Goal: Navigation & Orientation: Find specific page/section

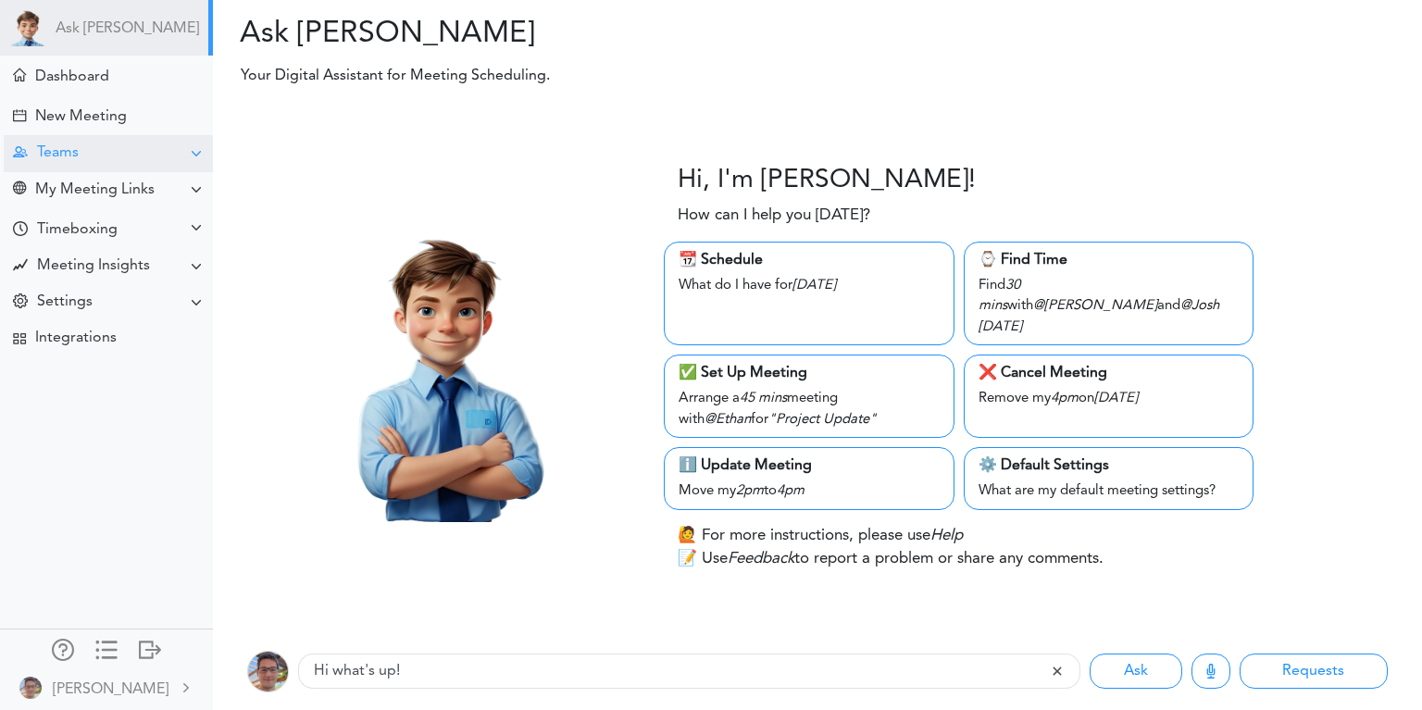
click at [106, 160] on div "Teams" at bounding box center [108, 153] width 209 height 36
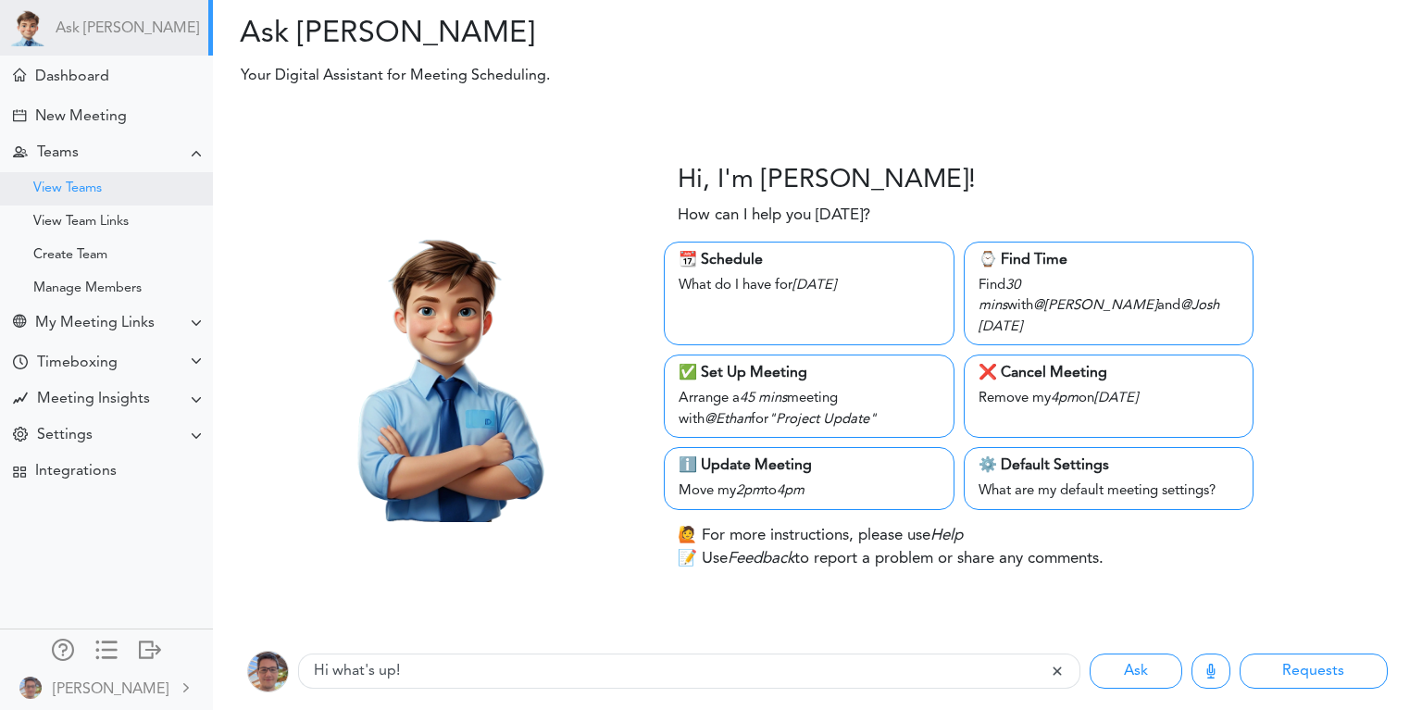
click at [109, 195] on div "View Teams" at bounding box center [106, 188] width 213 height 33
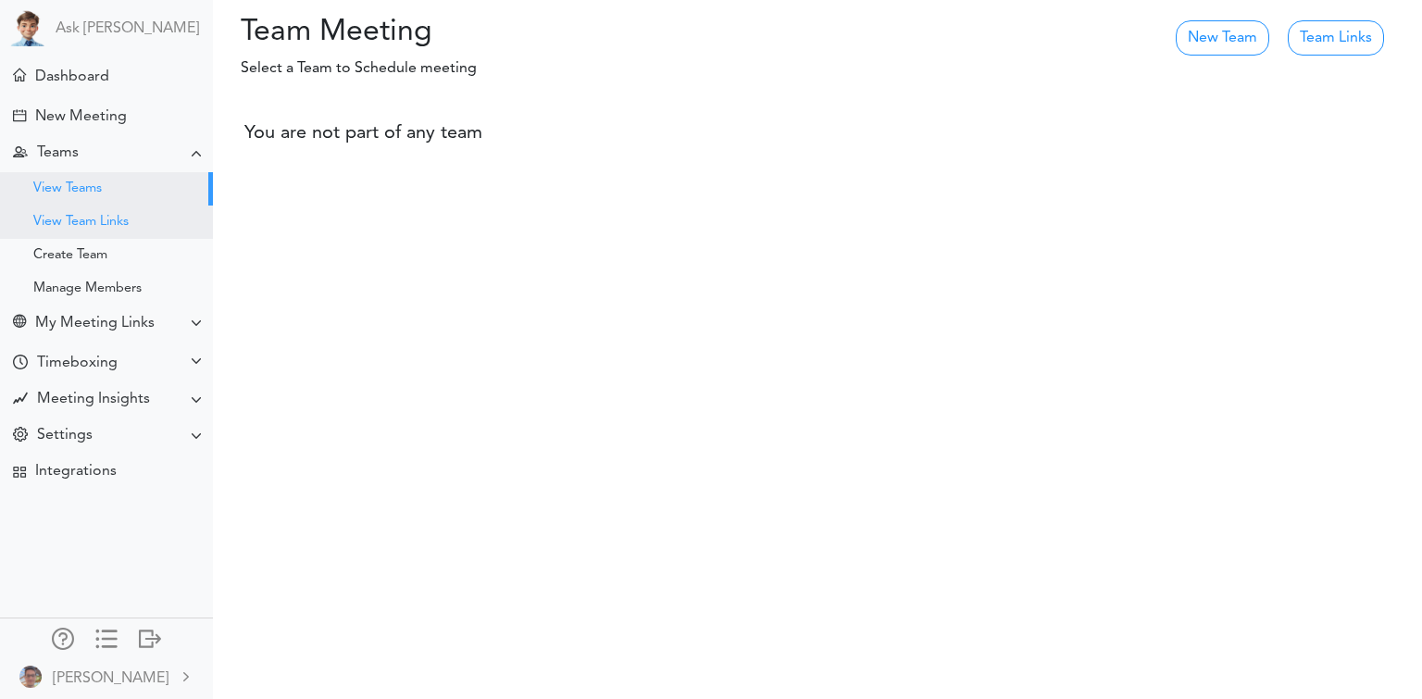
click at [111, 219] on div "View Team Links" at bounding box center [80, 222] width 95 height 9
